Goal: Task Accomplishment & Management: Complete application form

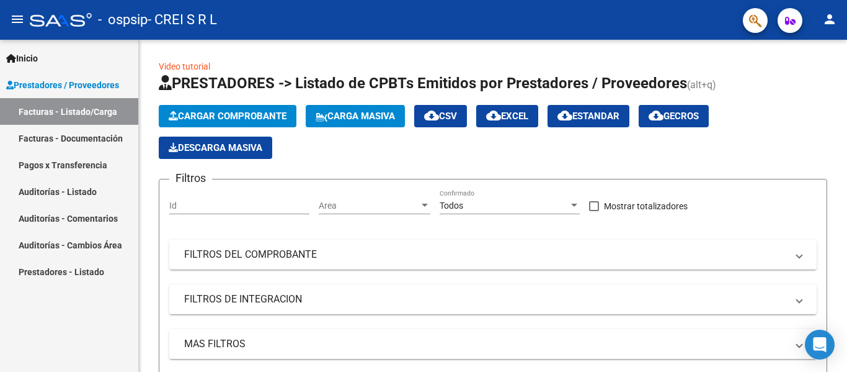
click at [76, 109] on link "Facturas - Listado/Carga" at bounding box center [69, 111] width 138 height 27
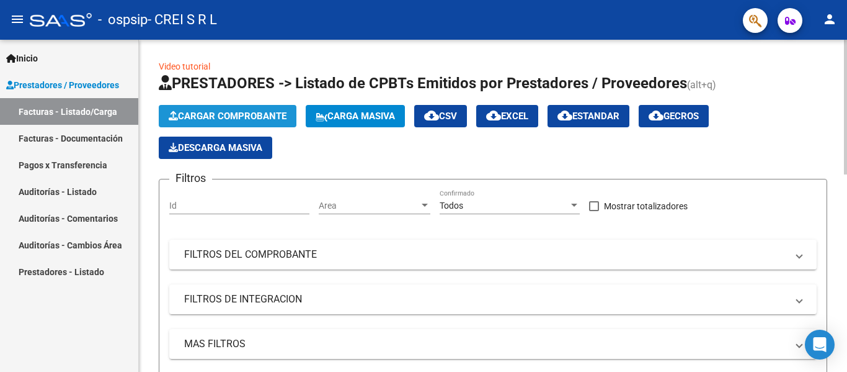
click at [236, 112] on span "Cargar Comprobante" at bounding box center [228, 115] width 118 height 11
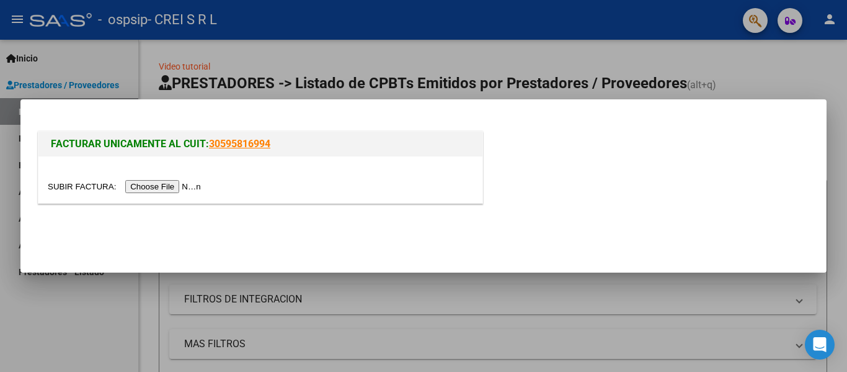
click at [182, 182] on input "file" at bounding box center [126, 186] width 157 height 13
click at [165, 183] on input "file" at bounding box center [126, 186] width 157 height 13
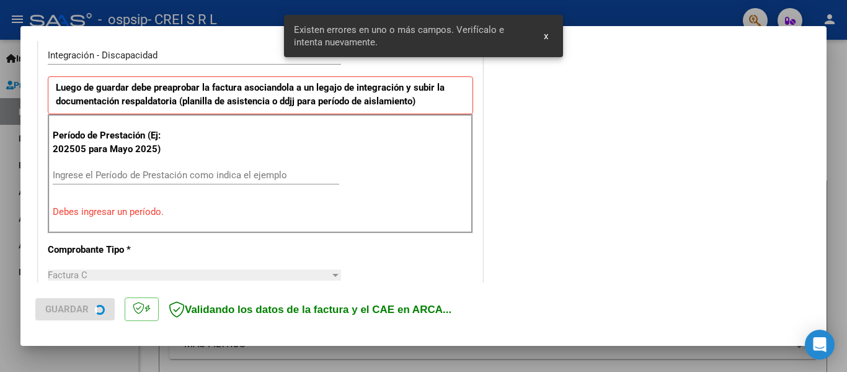
scroll to position [311, 0]
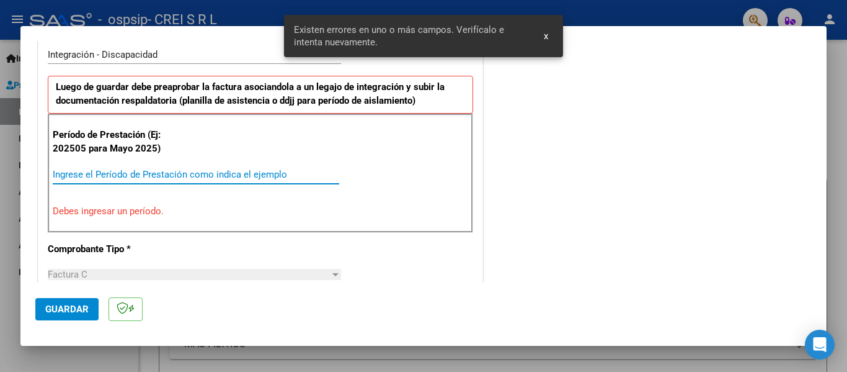
click at [159, 176] on input "Ingrese el Período de Prestación como indica el ejemplo" at bounding box center [196, 174] width 287 height 11
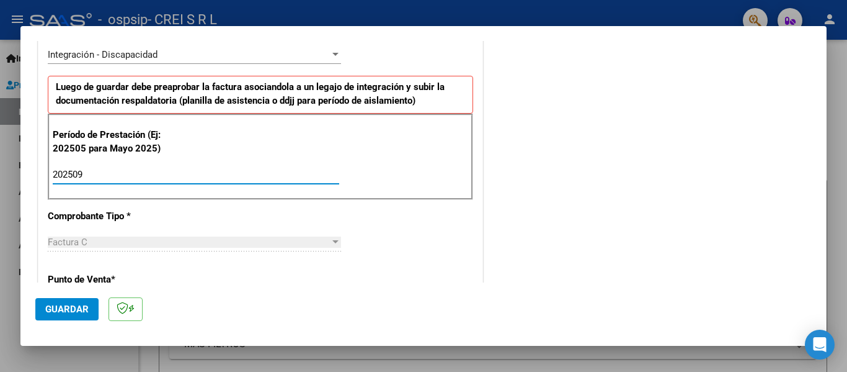
type input "202509"
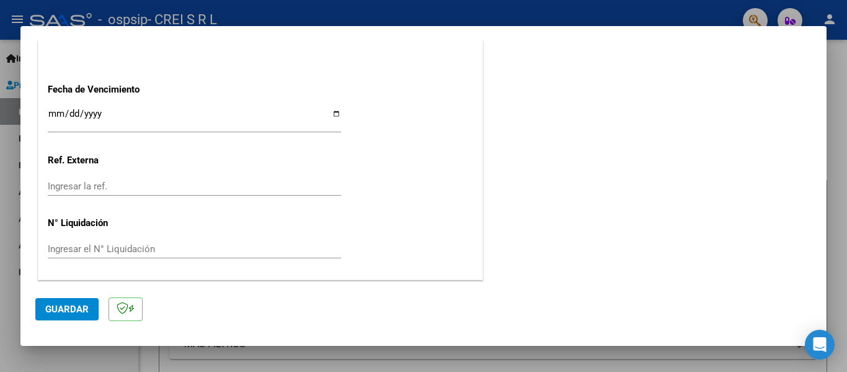
scroll to position [788, 0]
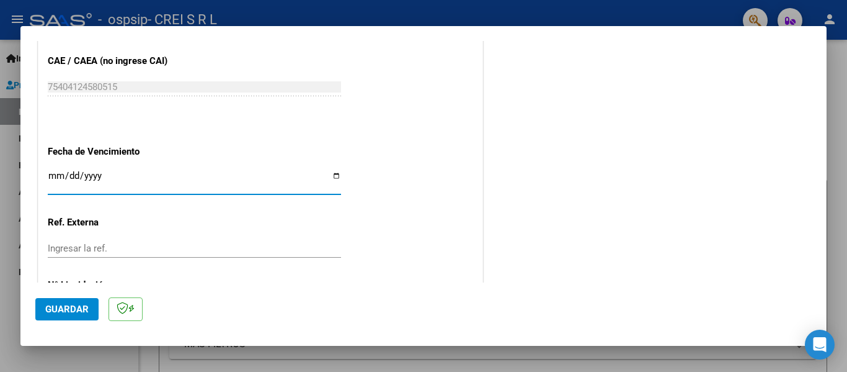
click at [54, 175] on input "Ingresar la fecha" at bounding box center [194, 181] width 293 height 20
type input "[DATE]"
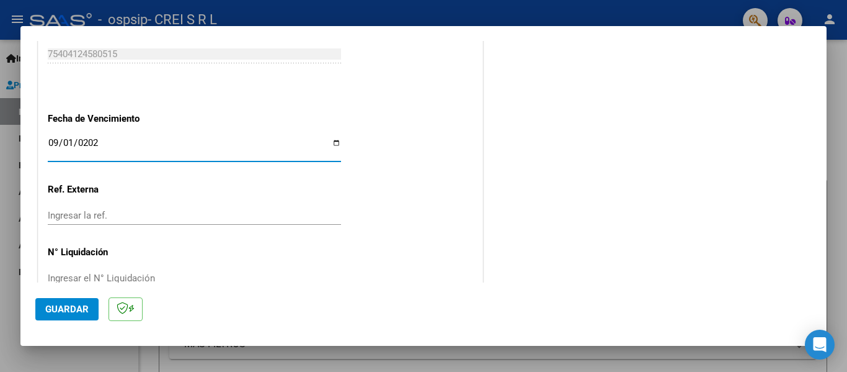
scroll to position [851, 0]
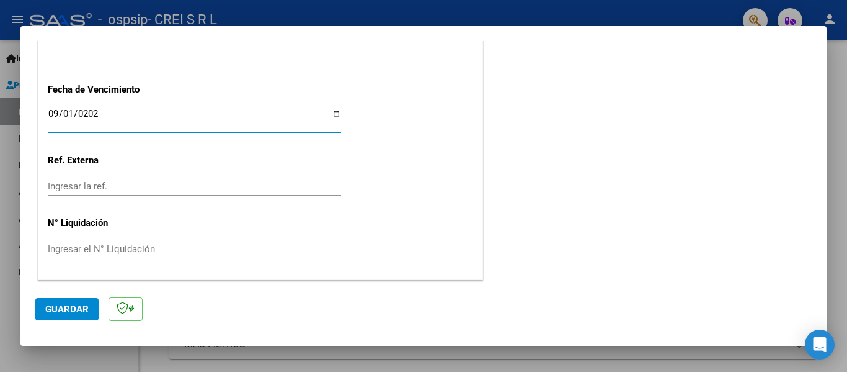
click at [81, 307] on span "Guardar" at bounding box center [66, 308] width 43 height 11
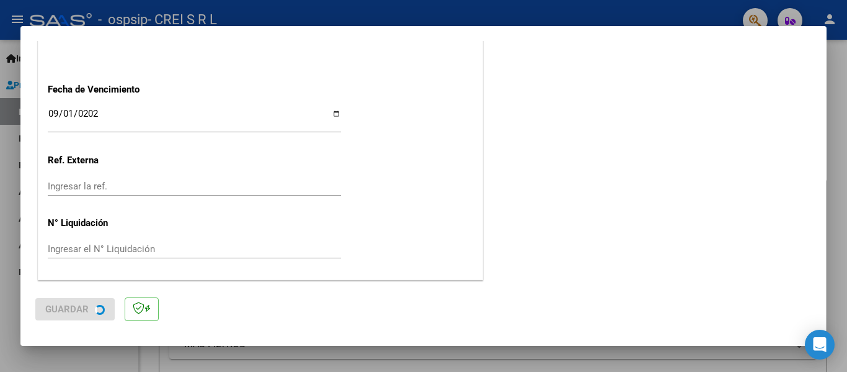
scroll to position [0, 0]
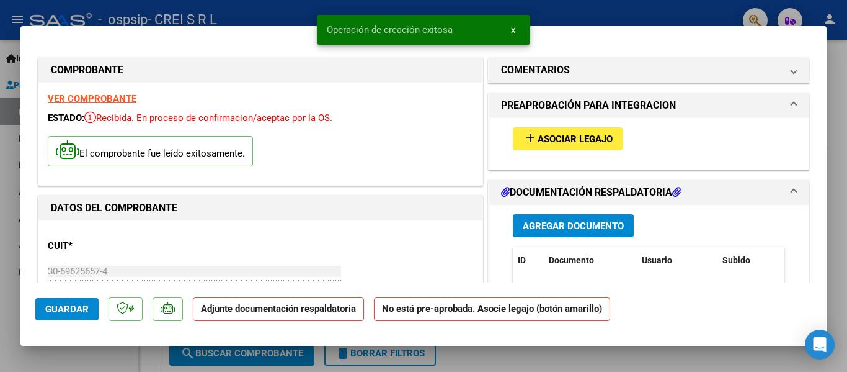
click at [568, 141] on span "Asociar Legajo" at bounding box center [575, 138] width 75 height 11
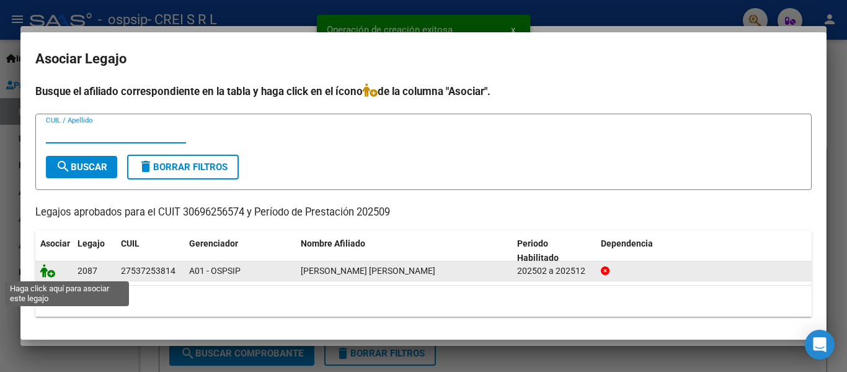
click at [49, 271] on icon at bounding box center [47, 271] width 15 height 14
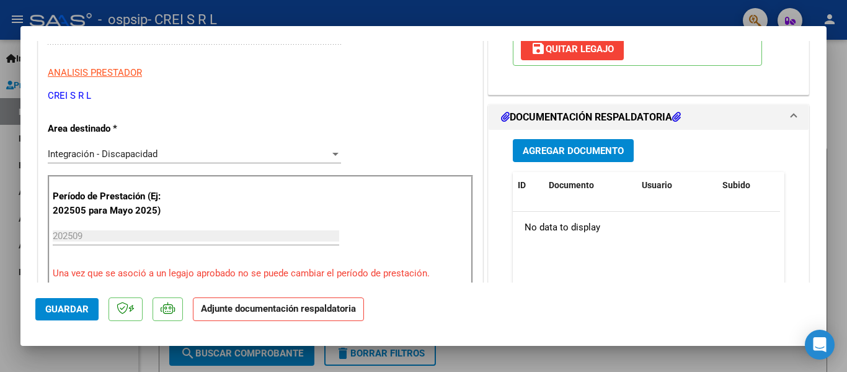
scroll to position [248, 0]
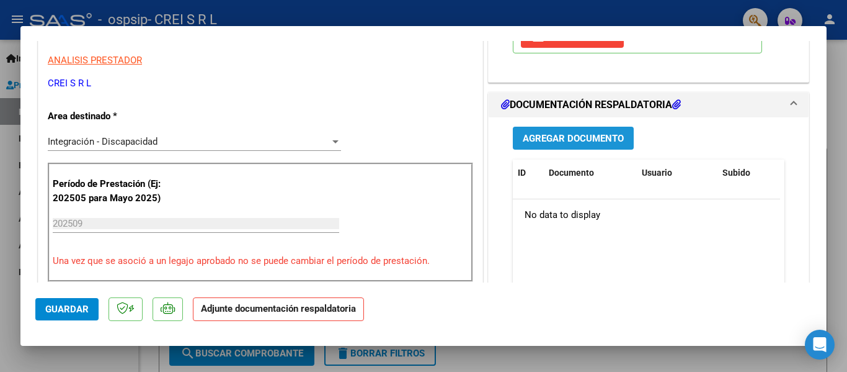
click at [557, 141] on span "Agregar Documento" at bounding box center [573, 138] width 101 height 11
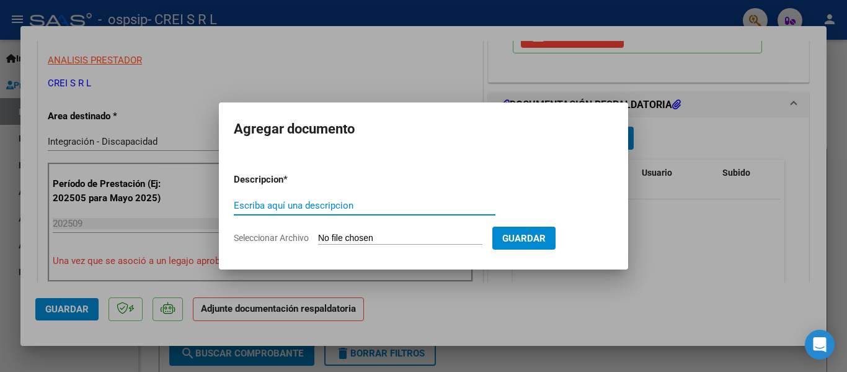
click at [306, 207] on input "Escriba aquí una descripcion" at bounding box center [365, 205] width 262 height 11
type input "PLANILLA DE ASISTENCIA"
click at [318, 233] on input "Seleccionar Archivo" at bounding box center [400, 239] width 164 height 12
click at [368, 233] on input "Seleccionar Archivo" at bounding box center [400, 239] width 164 height 12
type input "C:\fakepath\salicas [PERSON_NAME].pdf"
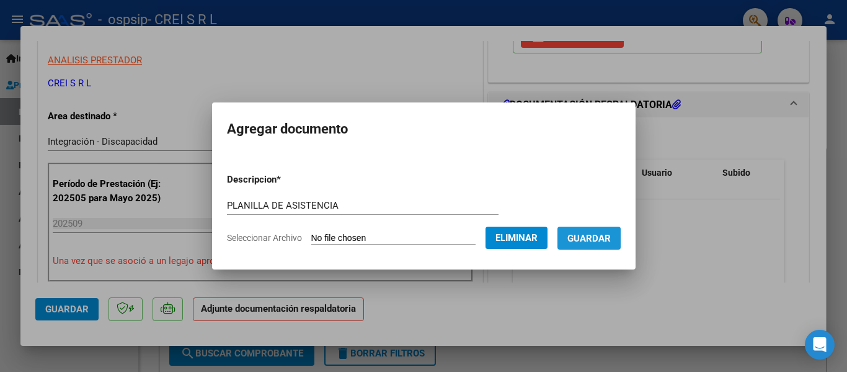
click at [620, 227] on button "Guardar" at bounding box center [589, 237] width 63 height 23
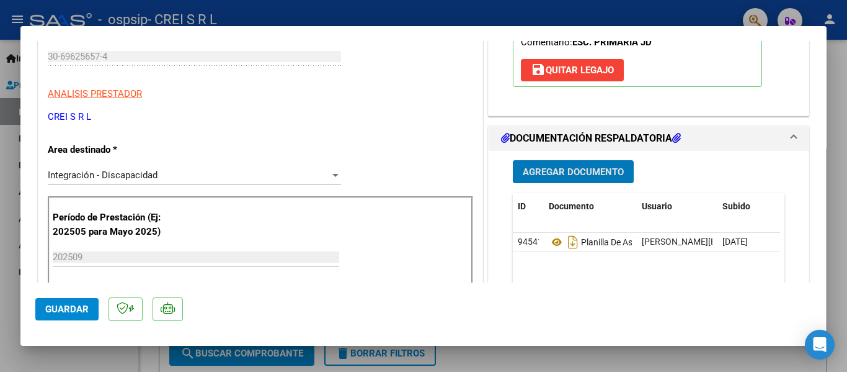
scroll to position [186, 0]
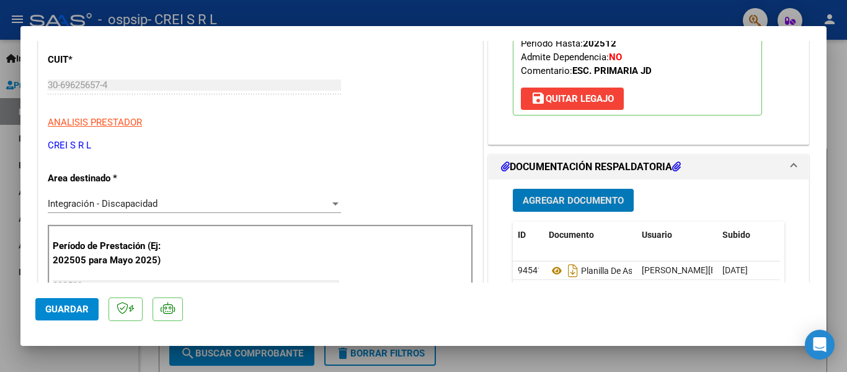
click at [579, 197] on span "Agregar Documento" at bounding box center [573, 200] width 101 height 11
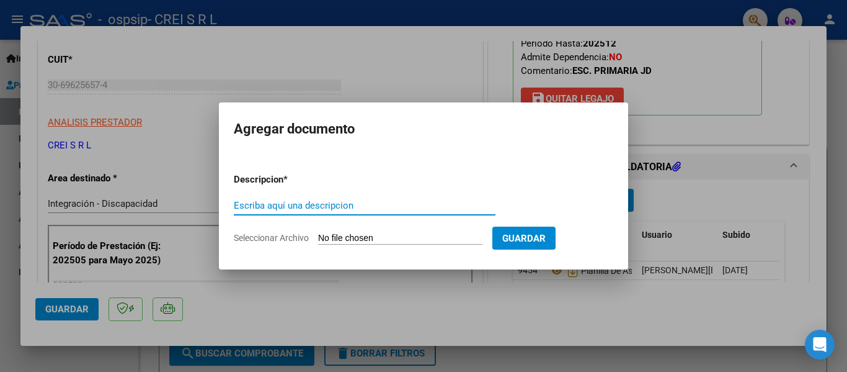
click at [305, 201] on input "Escriba aquí una descripcion" at bounding box center [365, 205] width 262 height 11
type input "RECIBO DE [PERSON_NAME]"
click at [318, 233] on input "Seleccionar Archivo" at bounding box center [400, 239] width 164 height 12
type input "C:\fakepath\recibo de suelvo salicas.jpeg"
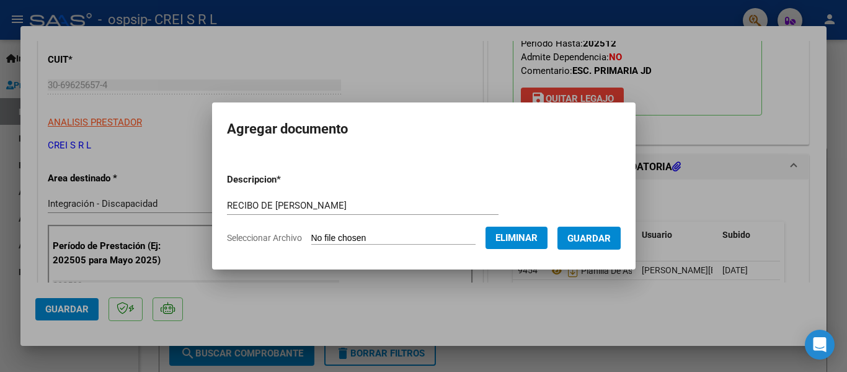
click at [586, 237] on span "Guardar" at bounding box center [589, 238] width 43 height 11
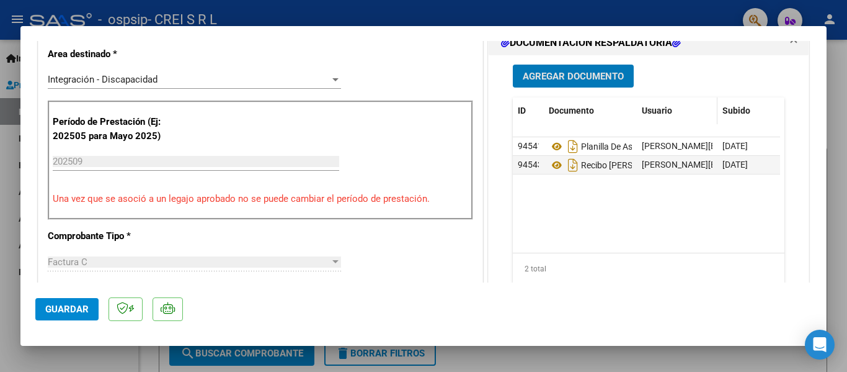
scroll to position [248, 0]
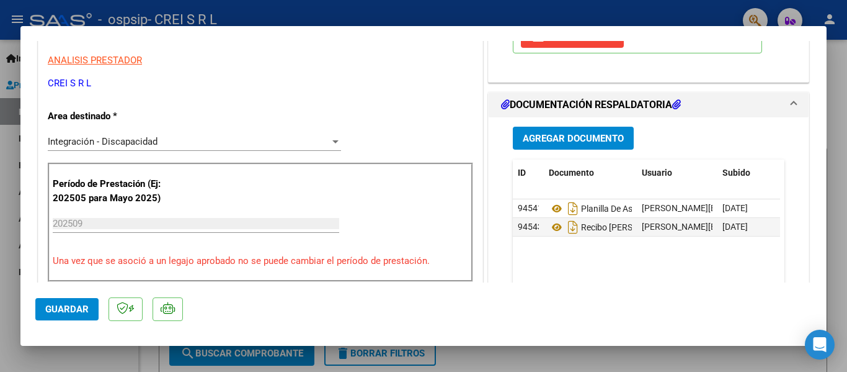
click at [548, 136] on span "Agregar Documento" at bounding box center [573, 138] width 101 height 11
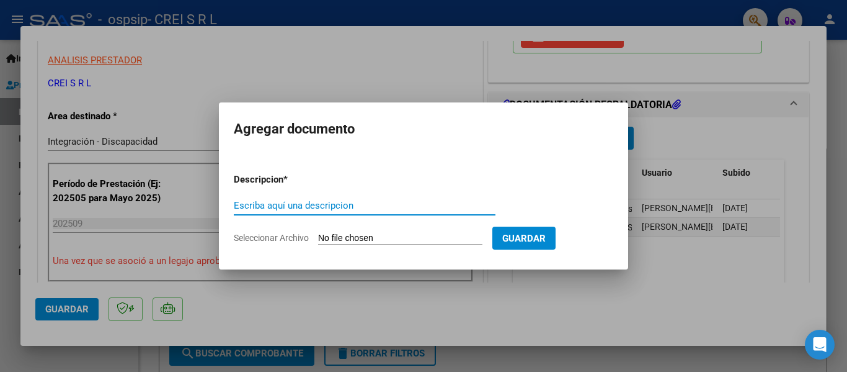
click at [369, 203] on input "Escriba aquí una descripcion" at bounding box center [365, 205] width 262 height 11
type input "CUD"
click at [318, 233] on input "Seleccionar Archivo" at bounding box center [400, 239] width 164 height 12
type input "C:\fakepath\CUD [PERSON_NAME].pdf"
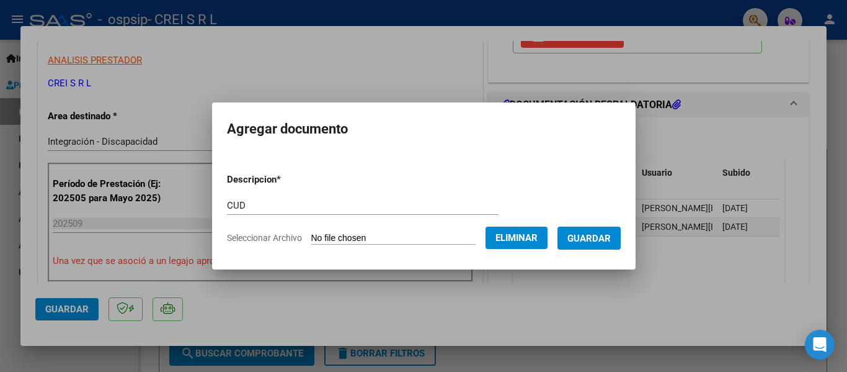
click at [591, 239] on span "Guardar" at bounding box center [589, 238] width 43 height 11
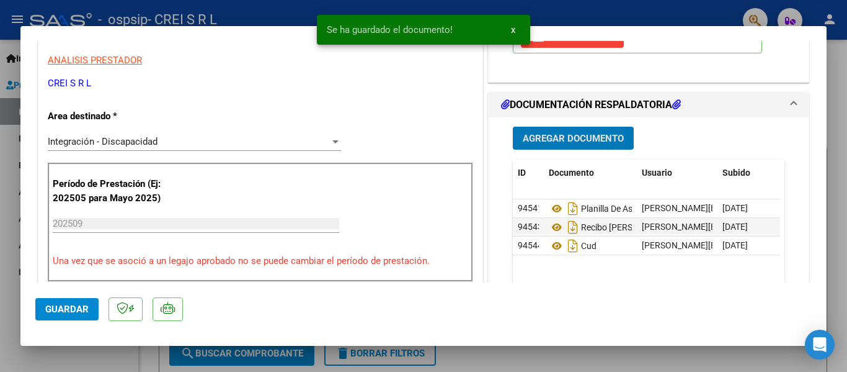
click at [574, 135] on span "Agregar Documento" at bounding box center [573, 138] width 101 height 11
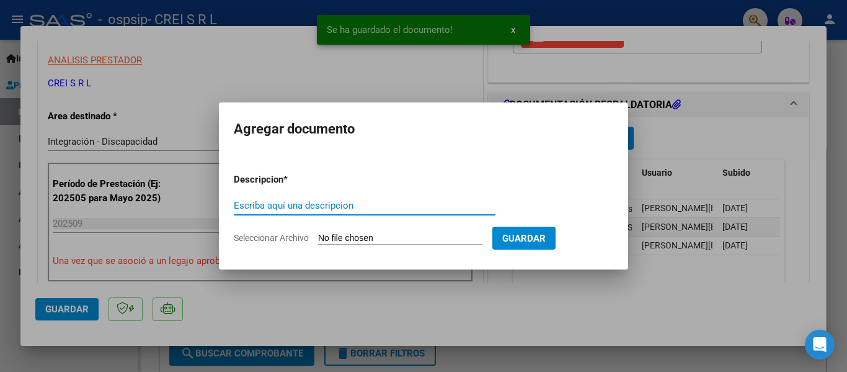
click at [323, 200] on input "Escriba aquí una descripcion" at bounding box center [365, 205] width 262 height 11
type input "AUTORIZACION"
click at [318, 233] on input "Seleccionar Archivo" at bounding box center [400, 239] width 164 height 12
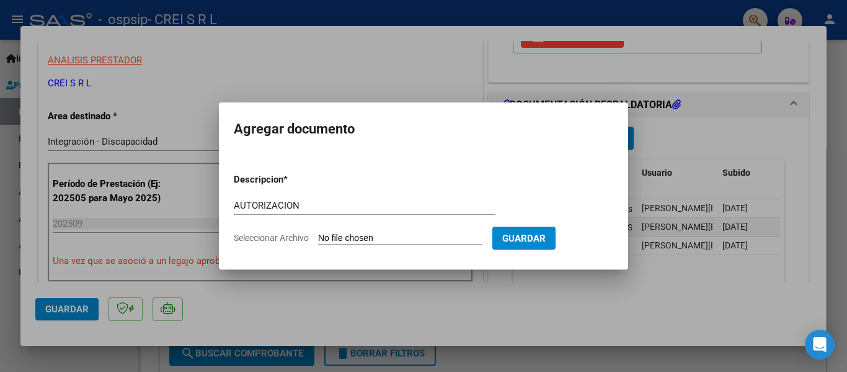
type input "C:\fakepath\AD SALICAS.pdf"
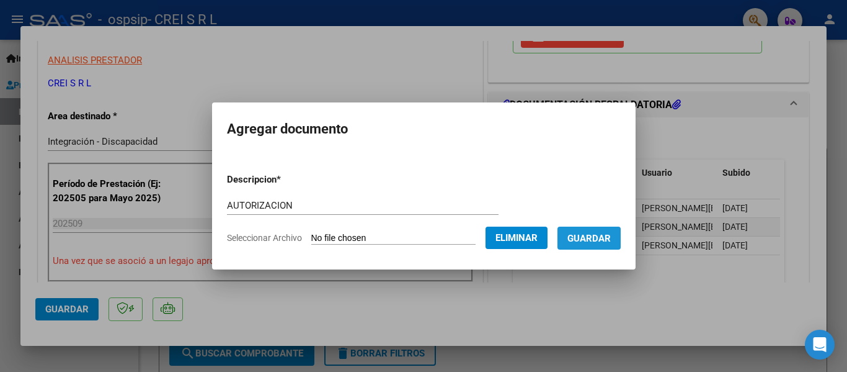
click at [597, 242] on span "Guardar" at bounding box center [589, 238] width 43 height 11
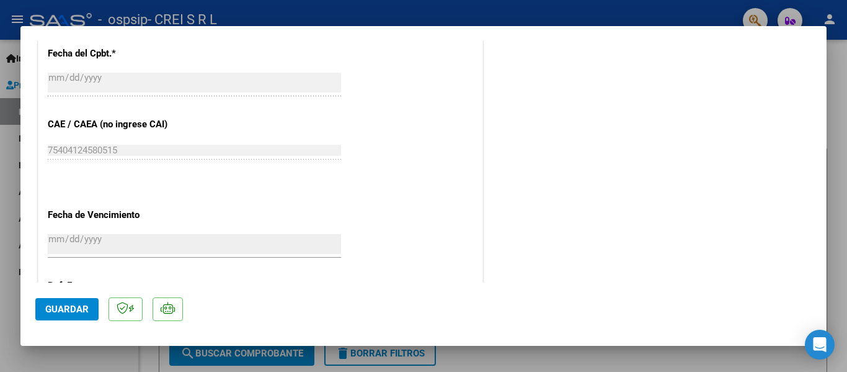
scroll to position [744, 0]
click at [84, 311] on span "Guardar" at bounding box center [66, 308] width 43 height 11
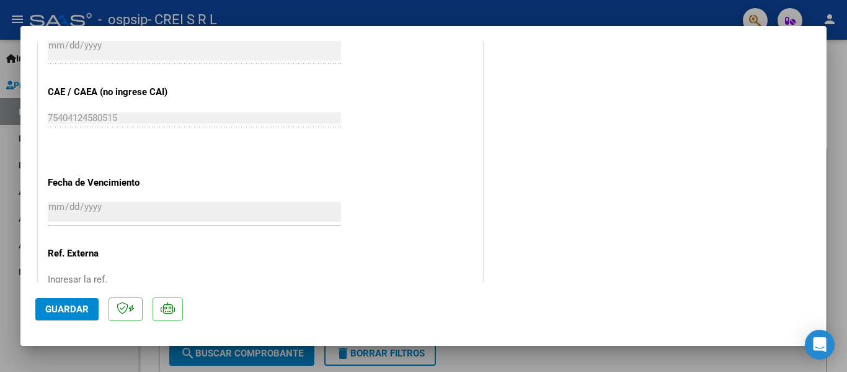
scroll to position [806, 0]
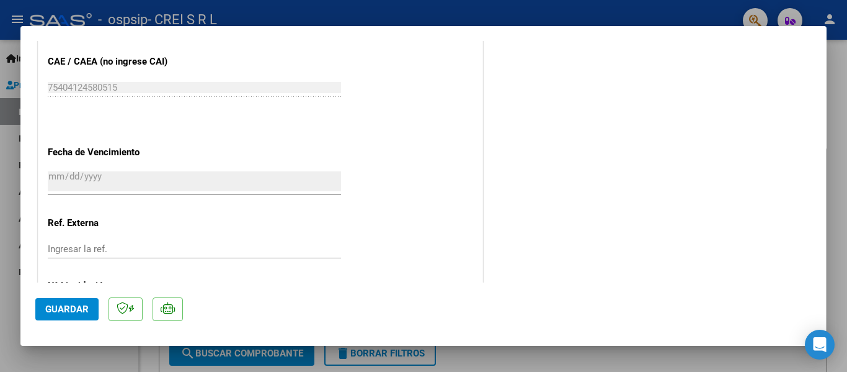
click at [94, 354] on div at bounding box center [423, 186] width 847 height 372
type input "$ 0,00"
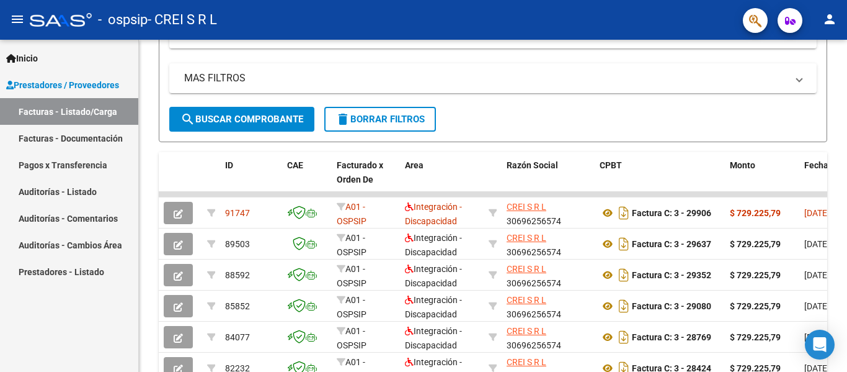
scroll to position [248, 0]
